Goal: Transaction & Acquisition: Purchase product/service

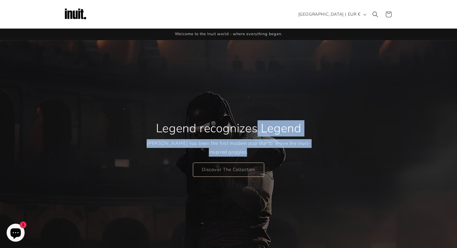
drag, startPoint x: 156, startPoint y: 126, endPoint x: 276, endPoint y: 151, distance: 122.2
click at [276, 151] on div "Legend recognizes Legend [PERSON_NAME] has been the first modern pop star to re…" at bounding box center [229, 149] width 164 height 80
click at [276, 151] on p "[PERSON_NAME] has been the first modern pop star to revive the Inuit-inspired g…" at bounding box center [229, 147] width 164 height 17
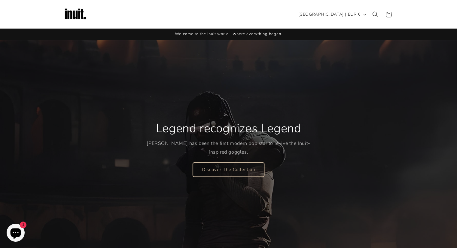
click at [242, 166] on link "Discover The Collection" at bounding box center [228, 169] width 71 height 14
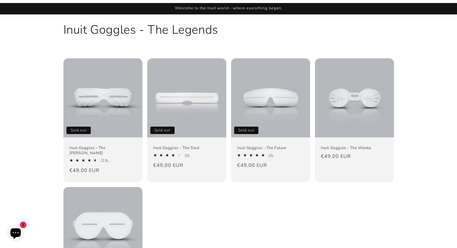
scroll to position [30, 0]
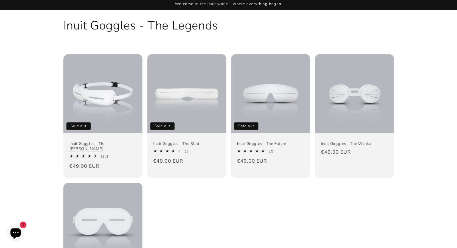
click at [128, 141] on link "Inuit Goggles - The [PERSON_NAME]" at bounding box center [102, 146] width 67 height 10
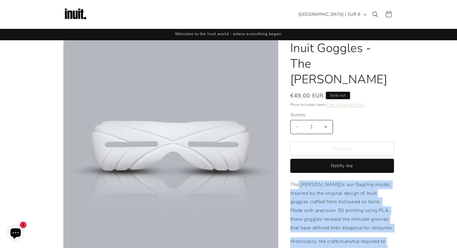
drag, startPoint x: 298, startPoint y: 168, endPoint x: 386, endPoint y: 237, distance: 112.2
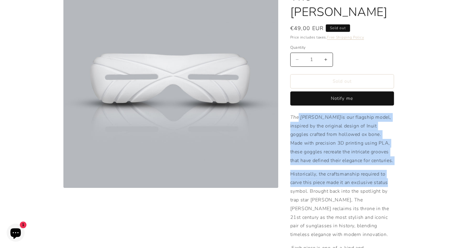
scroll to position [150, 0]
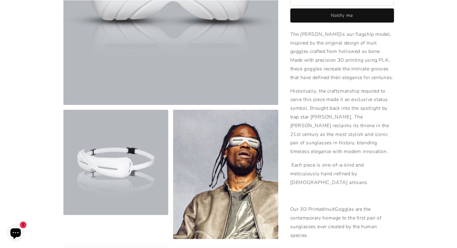
click at [322, 109] on p "Historically, the craftsmanship required to carve this piece made it an exclusi…" at bounding box center [343, 121] width 104 height 69
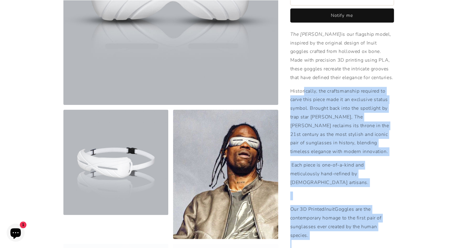
drag, startPoint x: 304, startPoint y: 72, endPoint x: 390, endPoint y: 227, distance: 177.5
click at [390, 227] on div "The Travis is our flagship model, inspired by the original design of Inuit gogg…" at bounding box center [343, 211] width 104 height 362
